Goal: Task Accomplishment & Management: Manage account settings

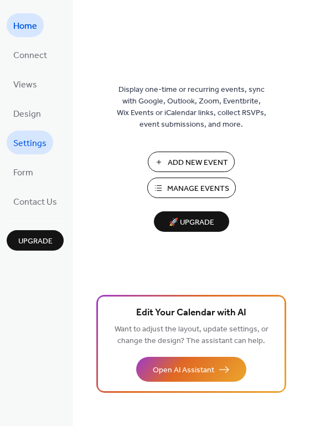
click at [24, 142] on span "Settings" at bounding box center [29, 143] width 33 height 17
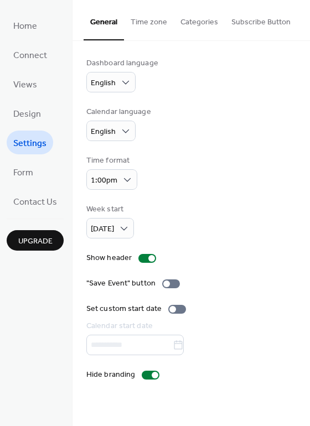
click at [179, 25] on button "Categories" at bounding box center [199, 19] width 51 height 39
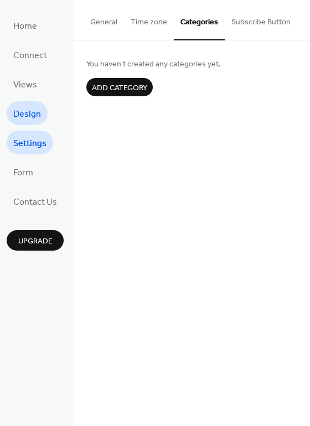
click at [26, 103] on link "Design" at bounding box center [27, 113] width 41 height 24
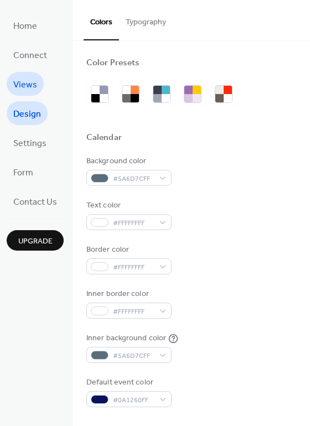
click at [29, 80] on span "Views" at bounding box center [25, 84] width 24 height 17
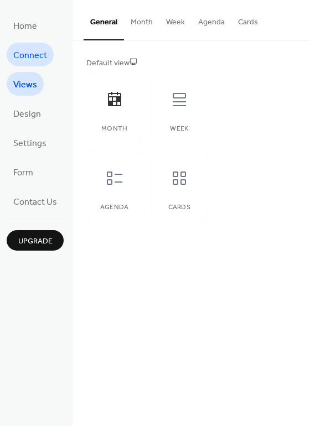
click at [34, 54] on span "Connect" at bounding box center [30, 55] width 34 height 17
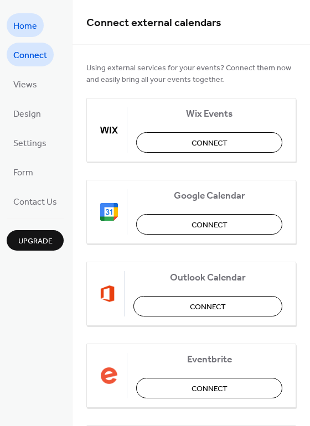
click at [27, 20] on span "Home" at bounding box center [25, 26] width 24 height 17
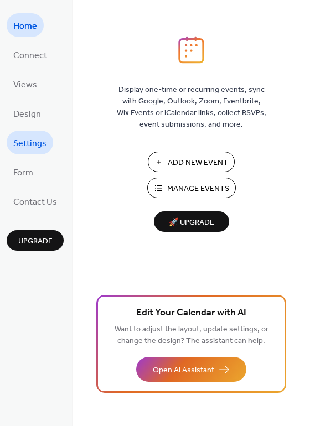
click at [30, 131] on link "Settings" at bounding box center [30, 143] width 47 height 24
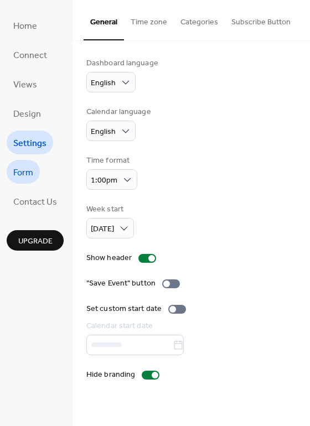
click at [28, 179] on link "Form" at bounding box center [23, 172] width 33 height 24
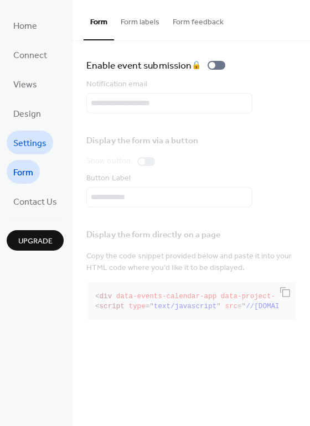
click at [29, 135] on span "Settings" at bounding box center [29, 143] width 33 height 17
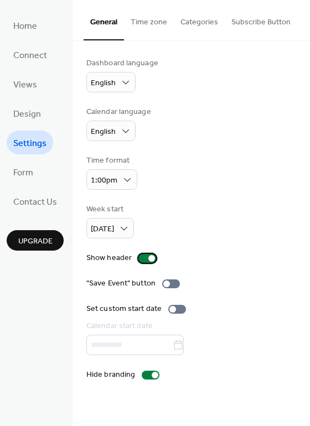
click at [145, 259] on div at bounding box center [147, 258] width 18 height 9
